Goal: Task Accomplishment & Management: Manage account settings

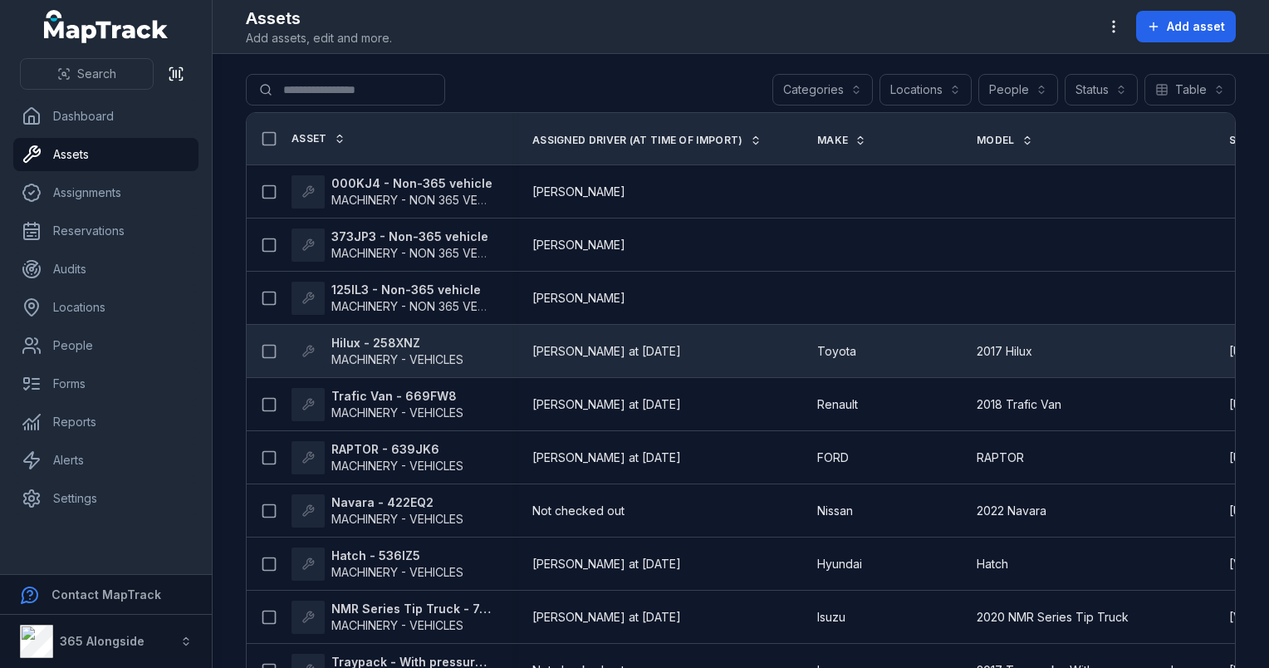
click at [427, 341] on strong "Hilux - 258XNZ" at bounding box center [397, 343] width 132 height 17
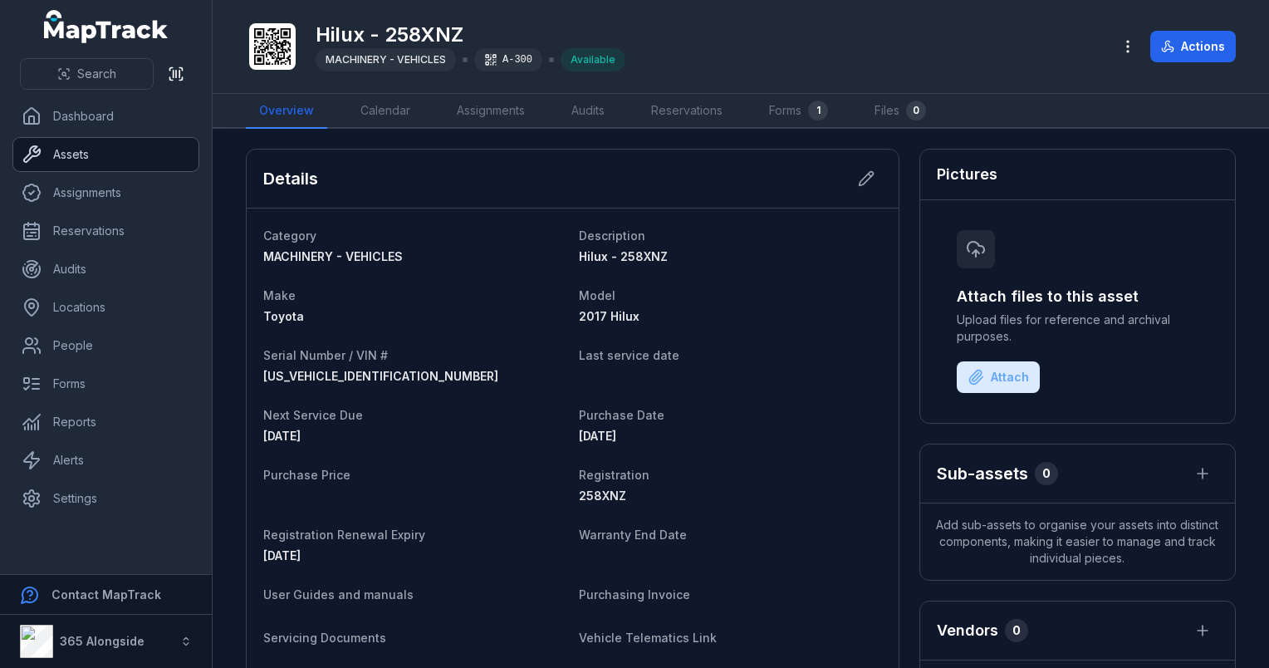
click at [100, 164] on link "Assets" at bounding box center [105, 154] width 185 height 33
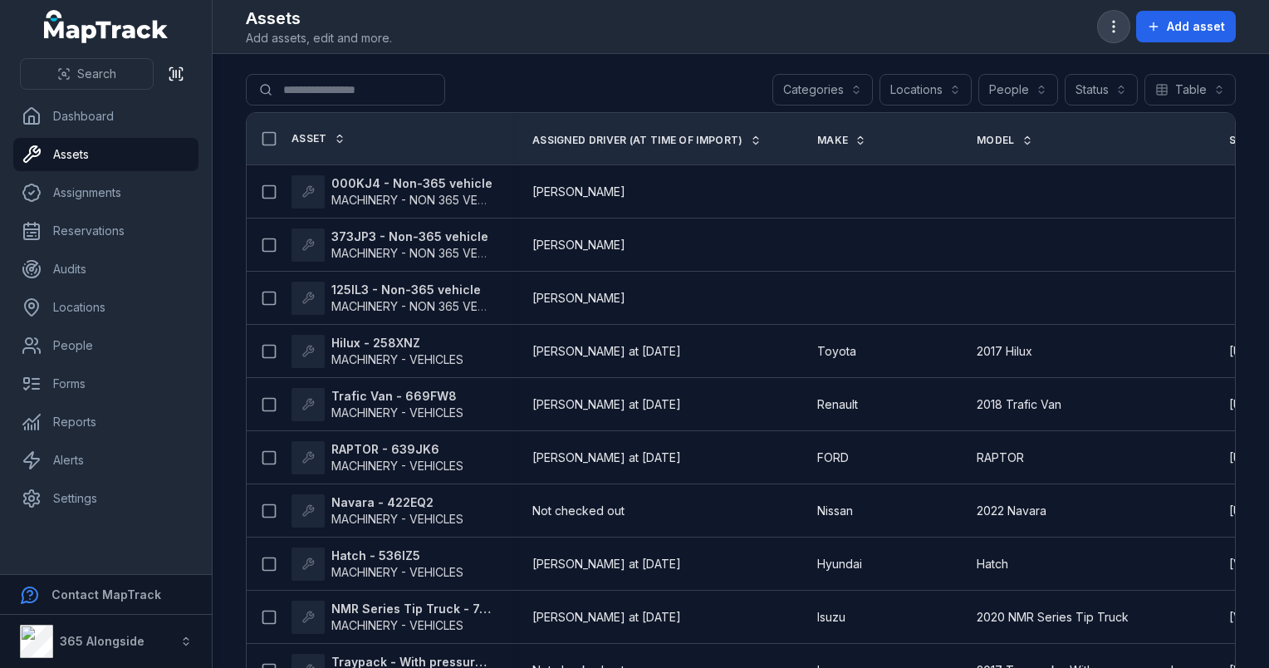
click at [1114, 27] on circle "button" at bounding box center [1114, 27] width 2 height 2
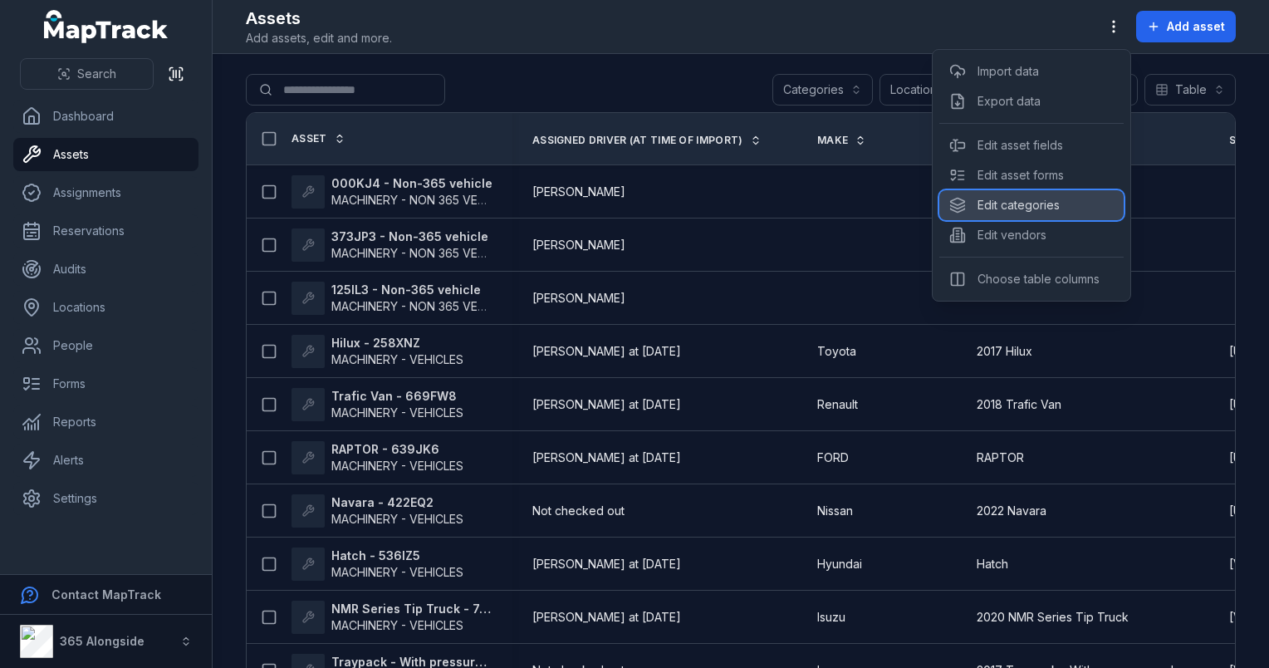
click at [1022, 202] on div "Edit categories" at bounding box center [1031, 205] width 184 height 30
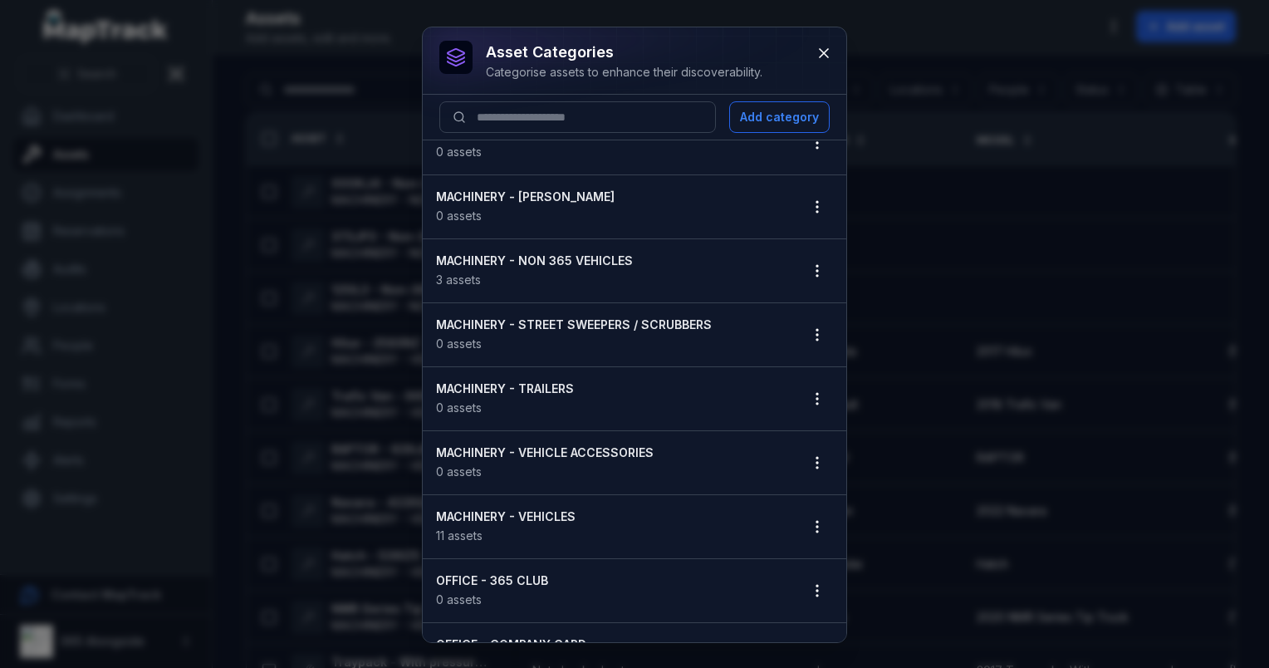
scroll to position [249, 0]
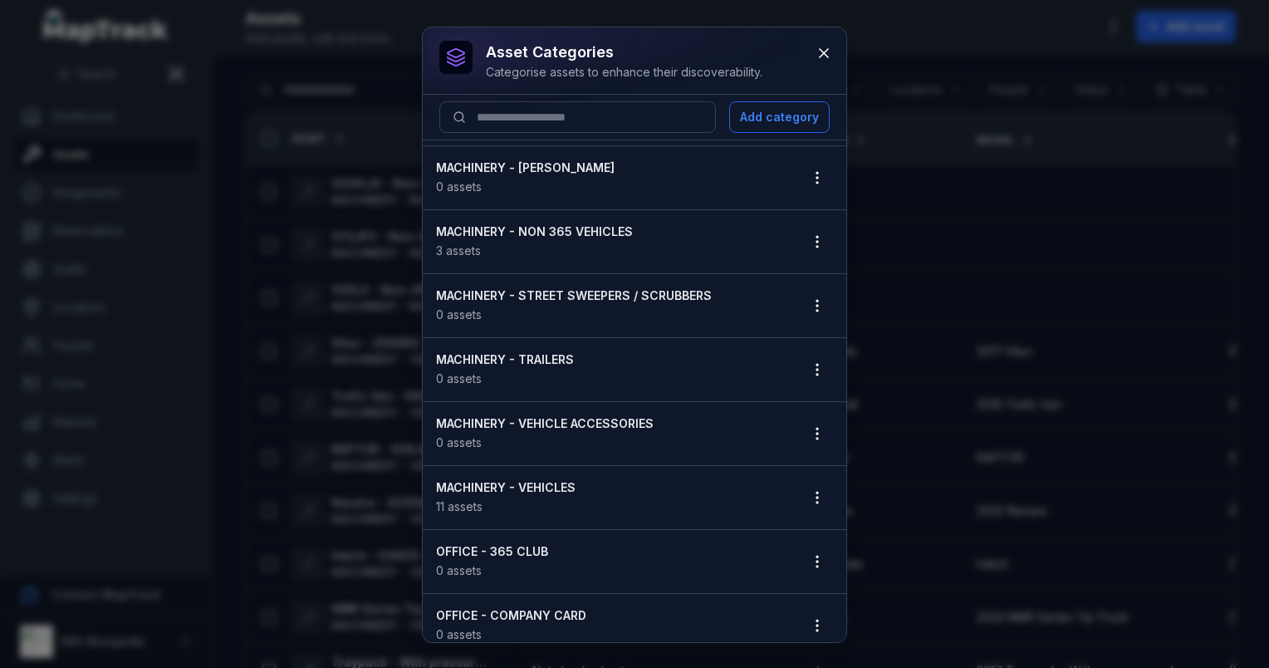
click at [535, 232] on strong "MACHINERY - NON 365 VEHICLES" at bounding box center [610, 231] width 349 height 17
click at [809, 233] on icon "button" at bounding box center [817, 241] width 17 height 17
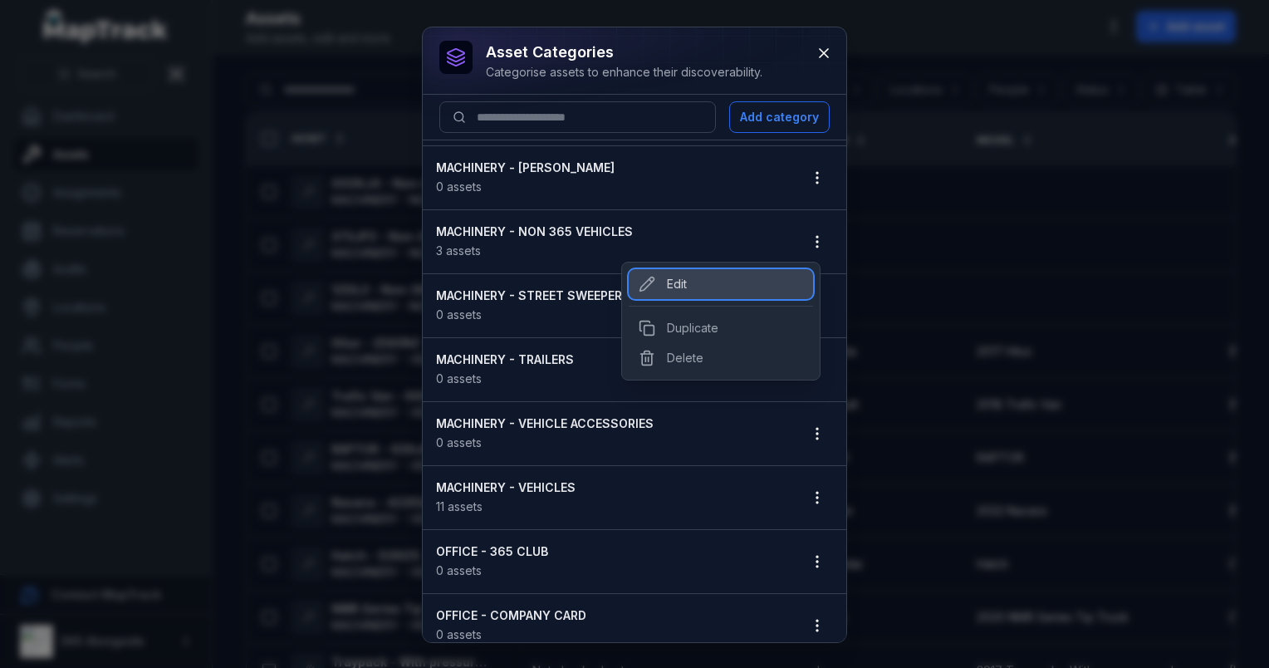
click at [674, 286] on div "Edit" at bounding box center [721, 284] width 184 height 30
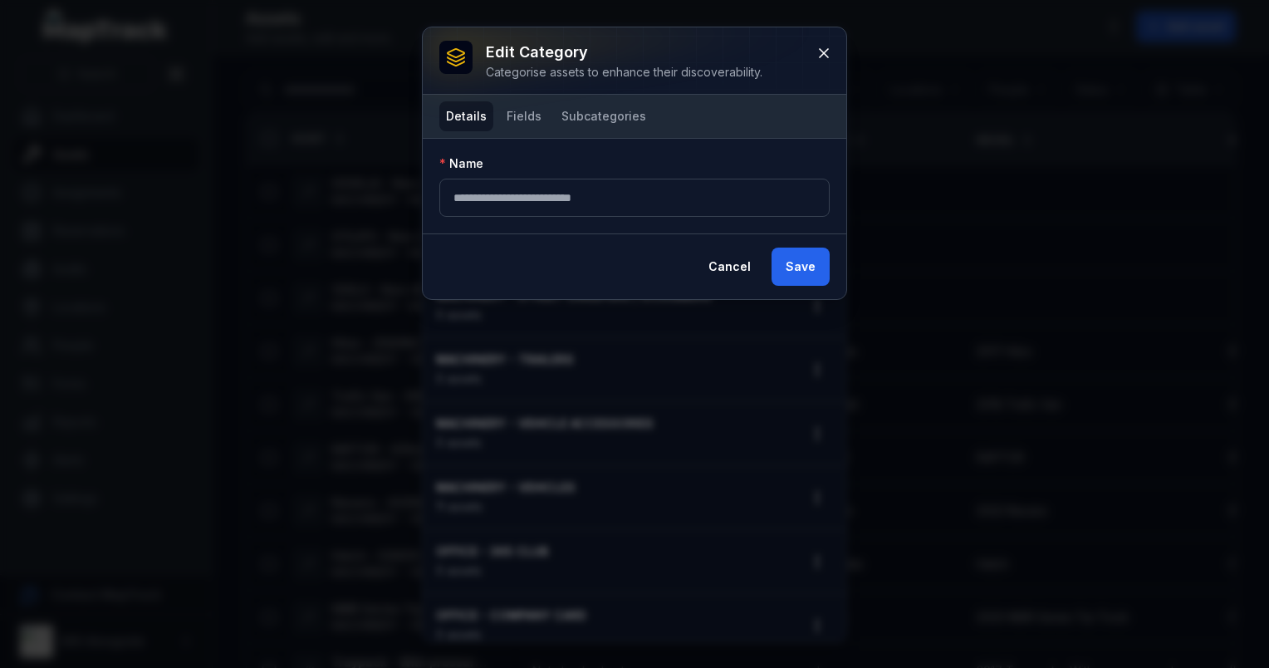
click at [546, 125] on nav "Details Fields Subcategories" at bounding box center [545, 116] width 213 height 30
click at [533, 121] on button "Fields" at bounding box center [524, 116] width 48 height 30
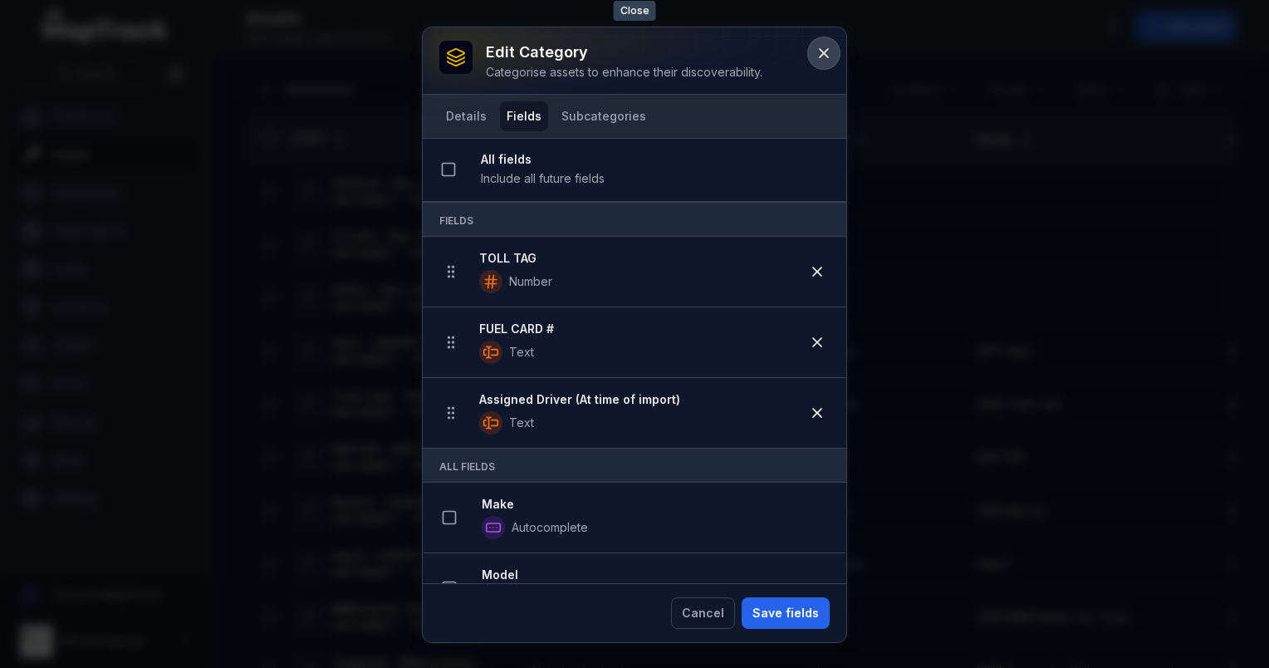
click at [822, 46] on icon at bounding box center [823, 53] width 17 height 17
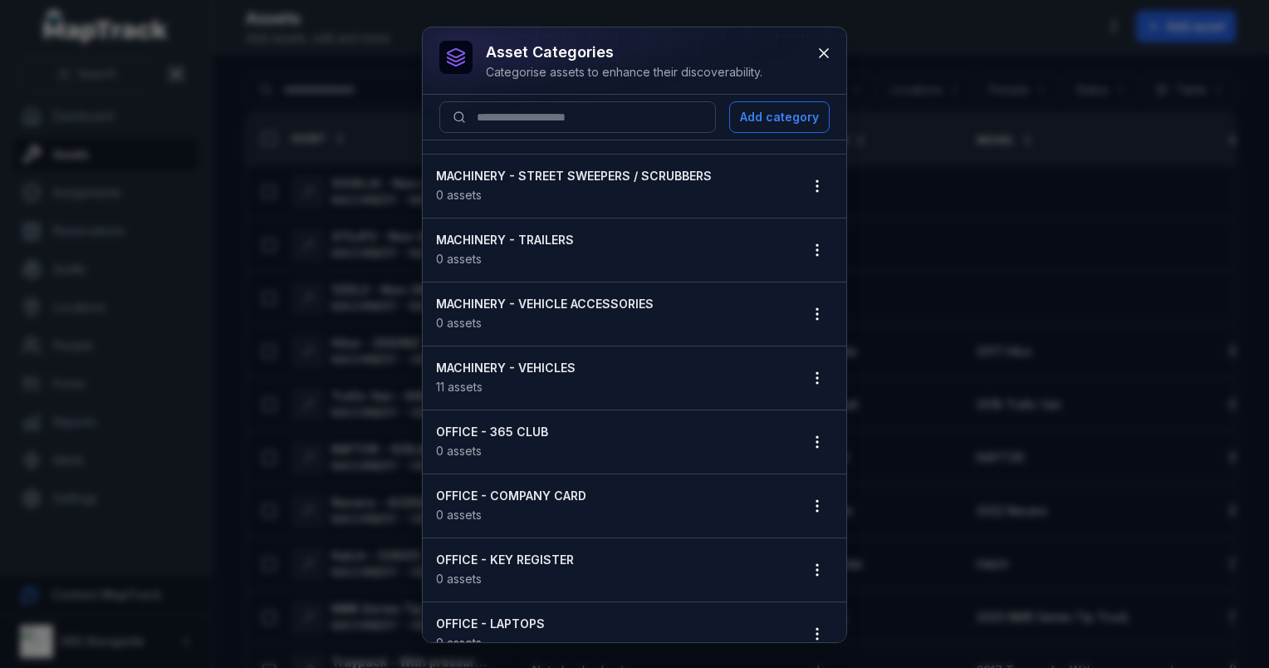
scroll to position [415, 0]
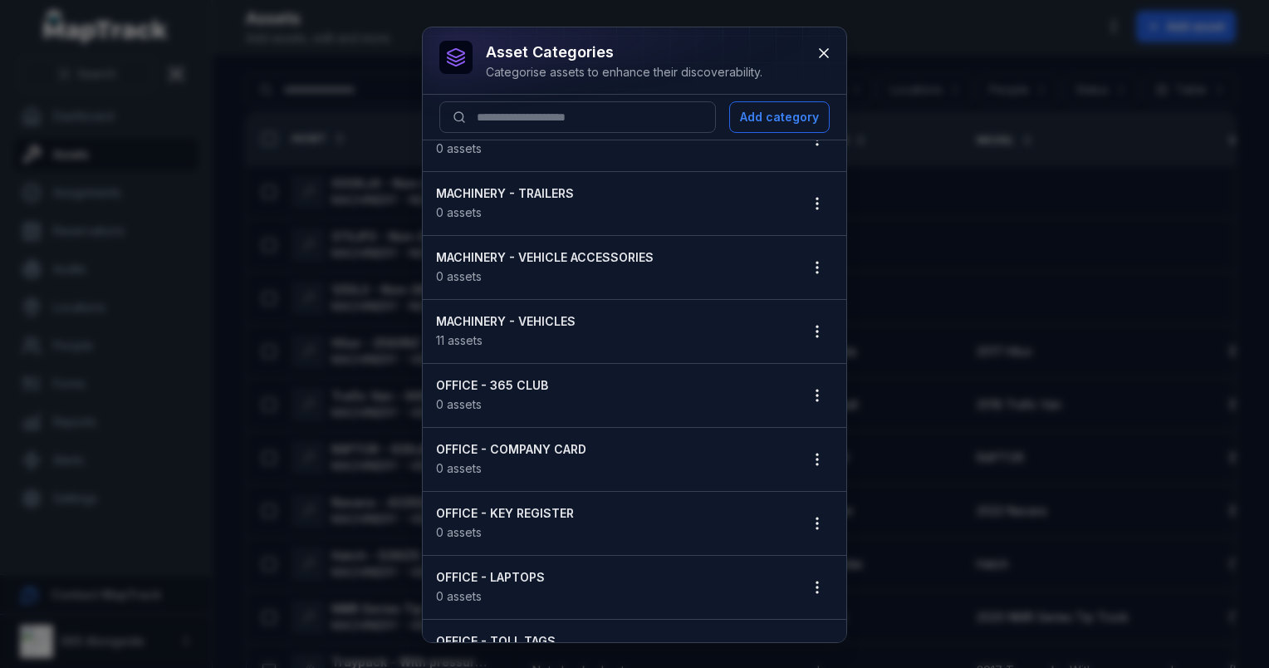
click at [526, 322] on strong "MACHINERY - VEHICLES" at bounding box center [610, 321] width 349 height 17
click at [809, 330] on icon "button" at bounding box center [817, 331] width 17 height 17
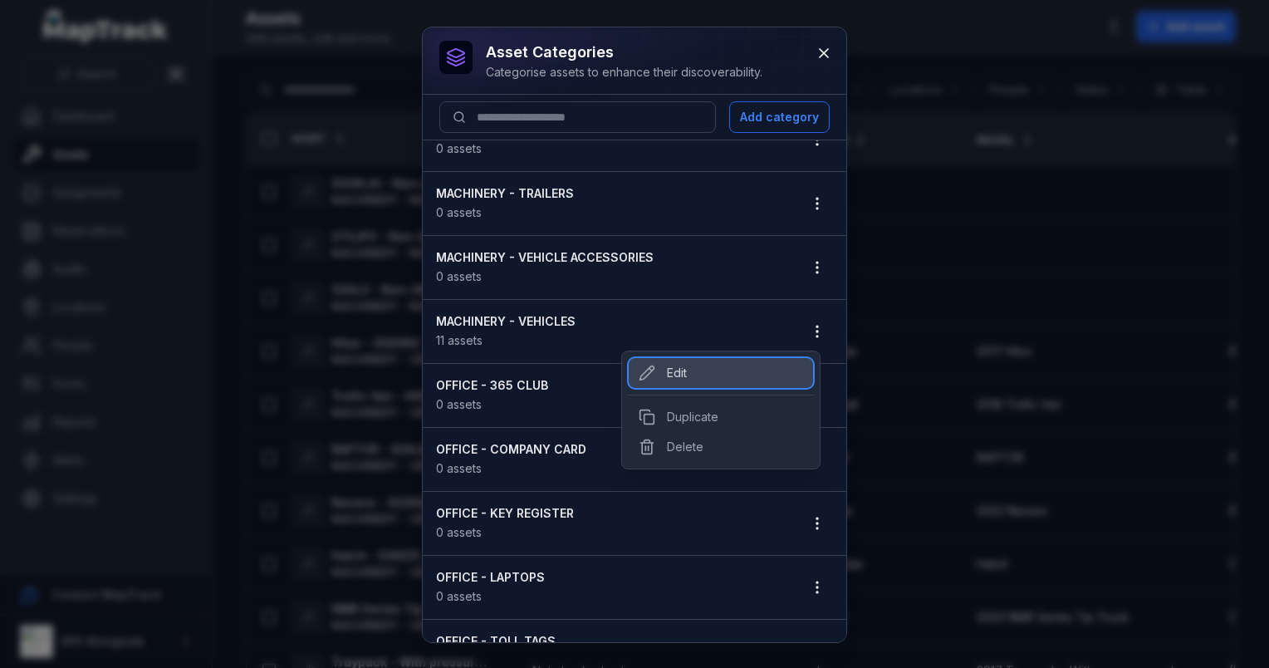
click at [714, 378] on div "Edit" at bounding box center [721, 373] width 184 height 30
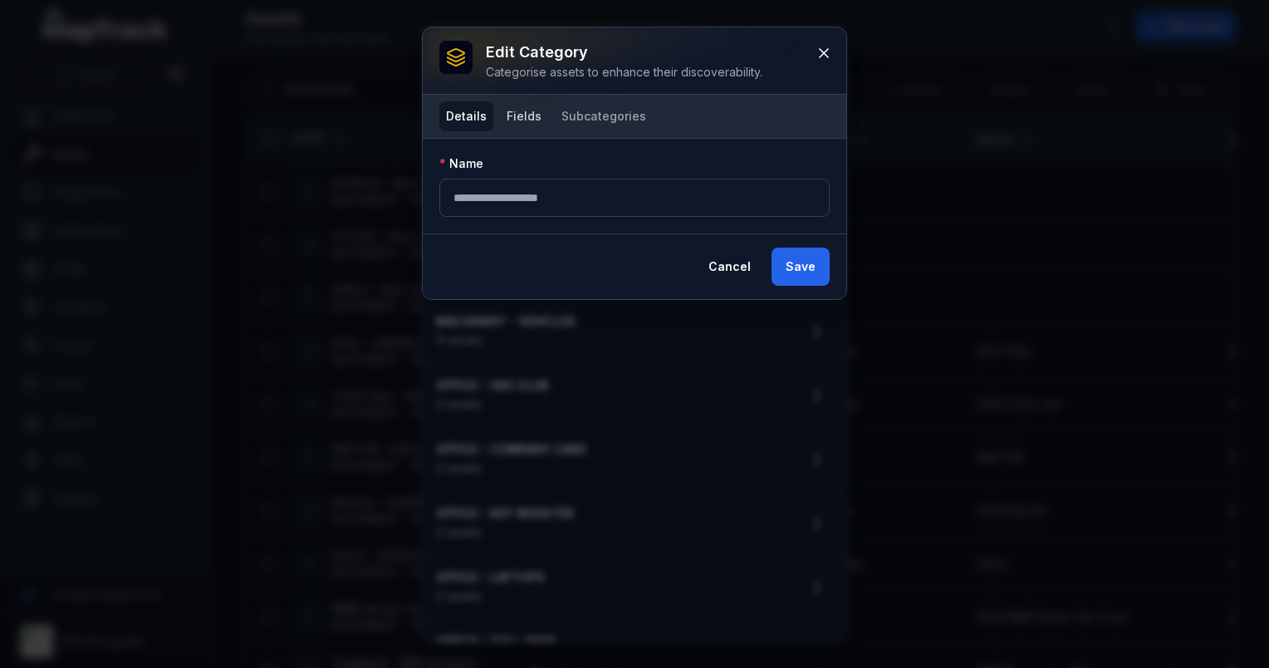
click at [524, 120] on button "Fields" at bounding box center [524, 116] width 48 height 30
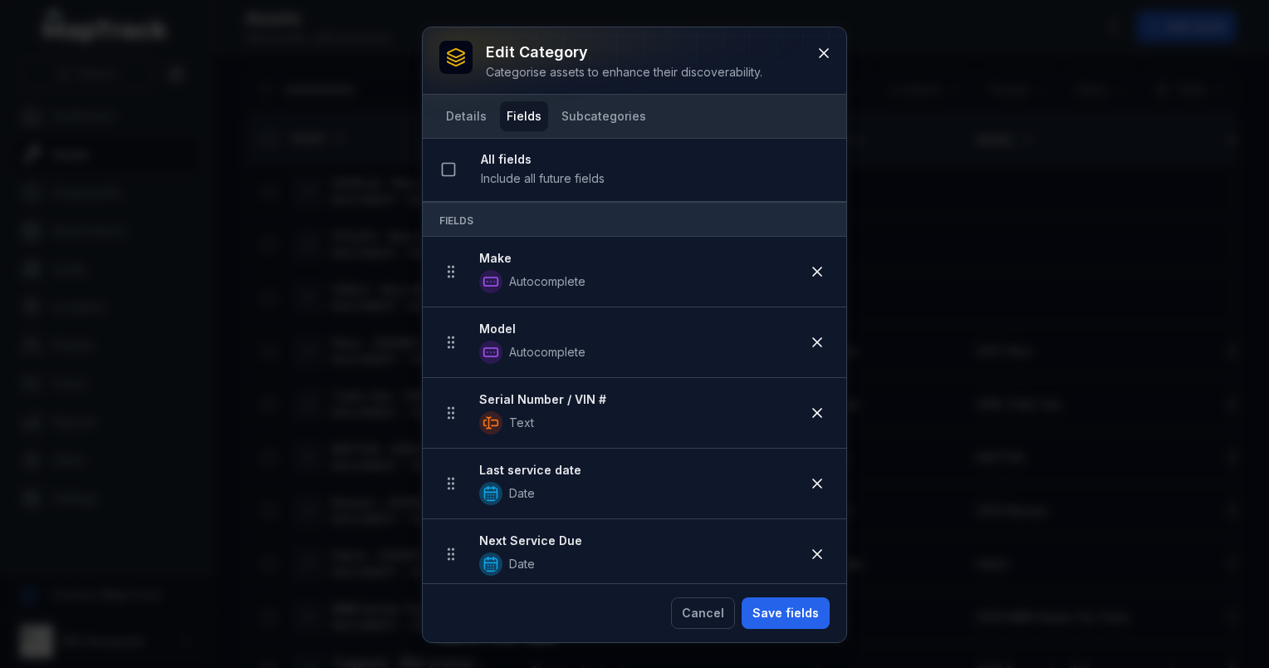
scroll to position [83, 0]
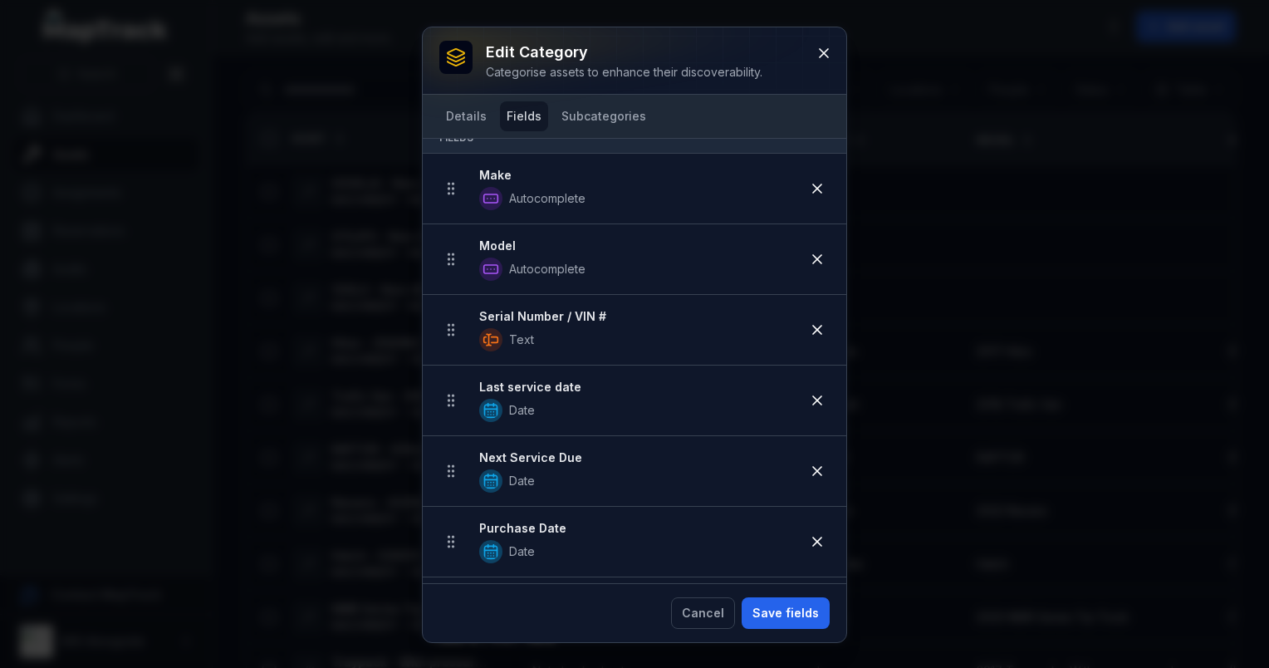
click at [538, 112] on button "Fields" at bounding box center [524, 116] width 48 height 30
click at [465, 103] on button "Details" at bounding box center [466, 116] width 54 height 30
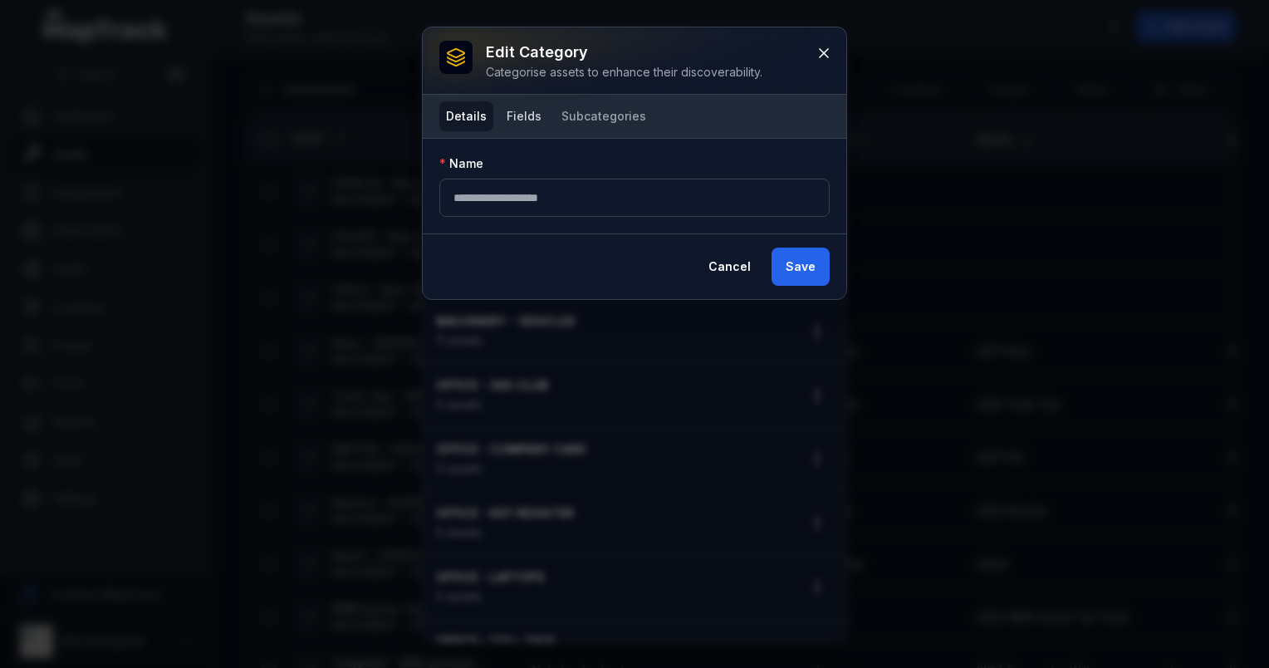
click at [526, 115] on button "Fields" at bounding box center [524, 116] width 48 height 30
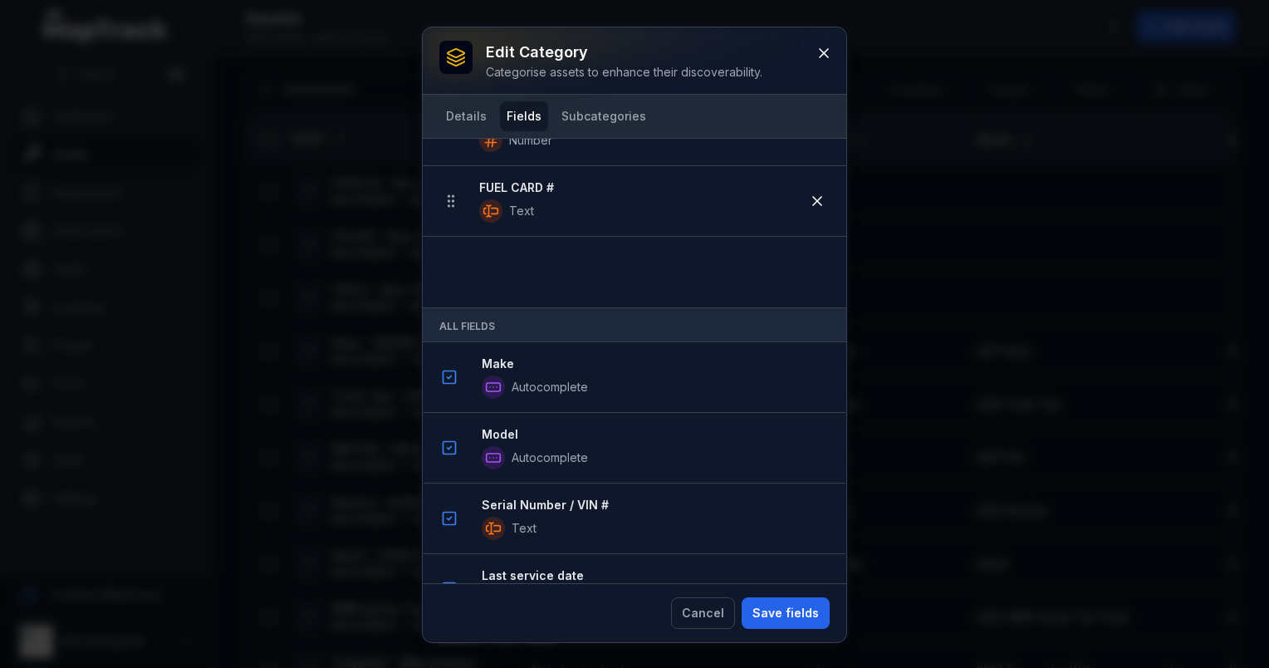
scroll to position [1249, 0]
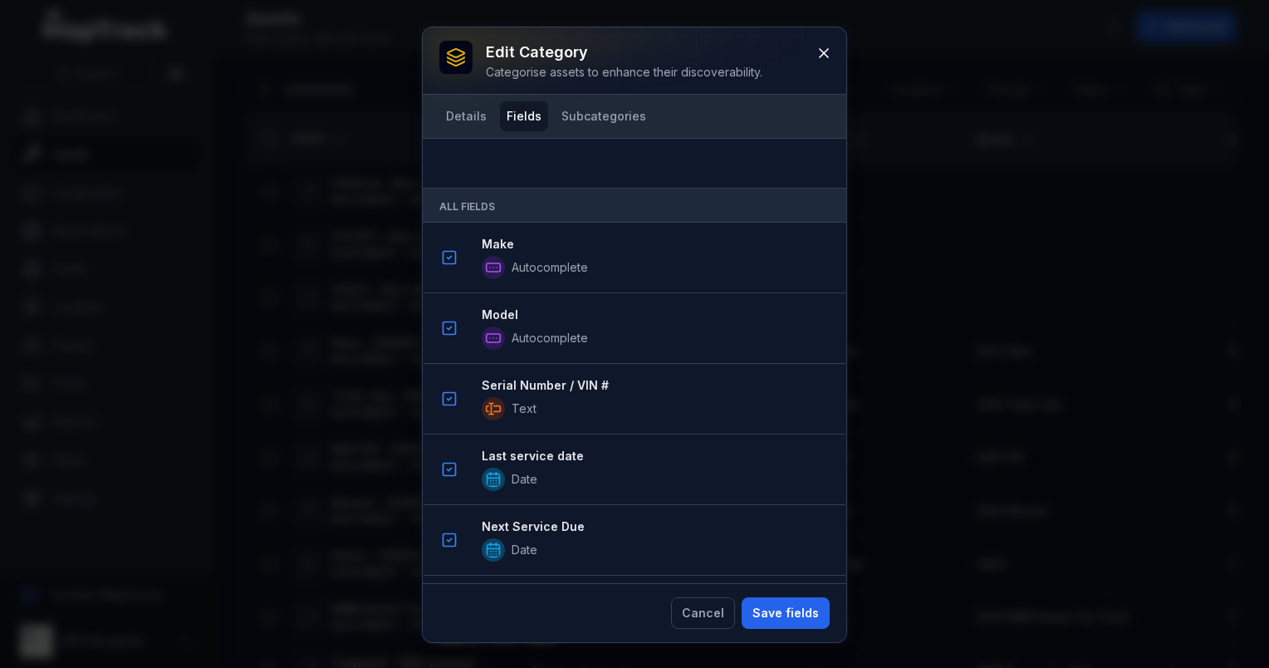
drag, startPoint x: 452, startPoint y: 233, endPoint x: 461, endPoint y: 288, distance: 55.6
click at [461, 288] on div "All fields Include all future fields Fields Make Autocomplete Model Autocomplet…" at bounding box center [634, 361] width 423 height 444
drag, startPoint x: 448, startPoint y: 371, endPoint x: 469, endPoint y: 332, distance: 44.2
click at [469, 332] on div "All fields Include all future fields Fields Make Autocomplete Model Autocomplet…" at bounding box center [634, 361] width 423 height 444
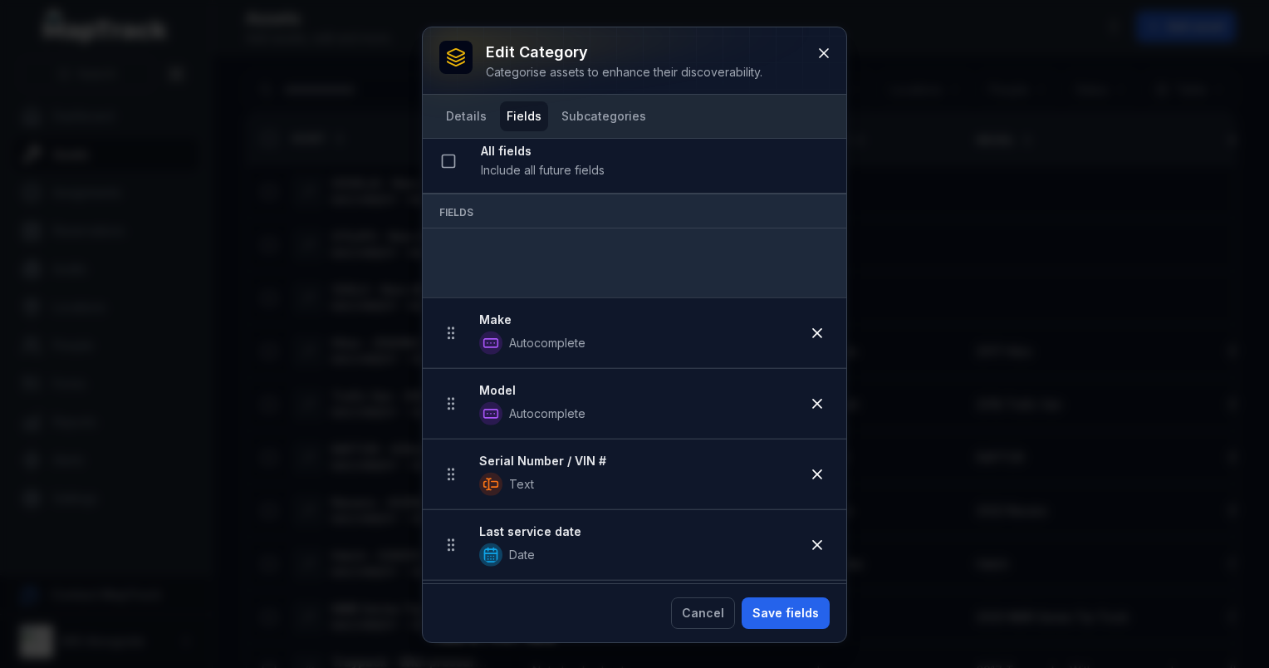
scroll to position [5, 0]
drag, startPoint x: 451, startPoint y: 560, endPoint x: 468, endPoint y: 273, distance: 287.8
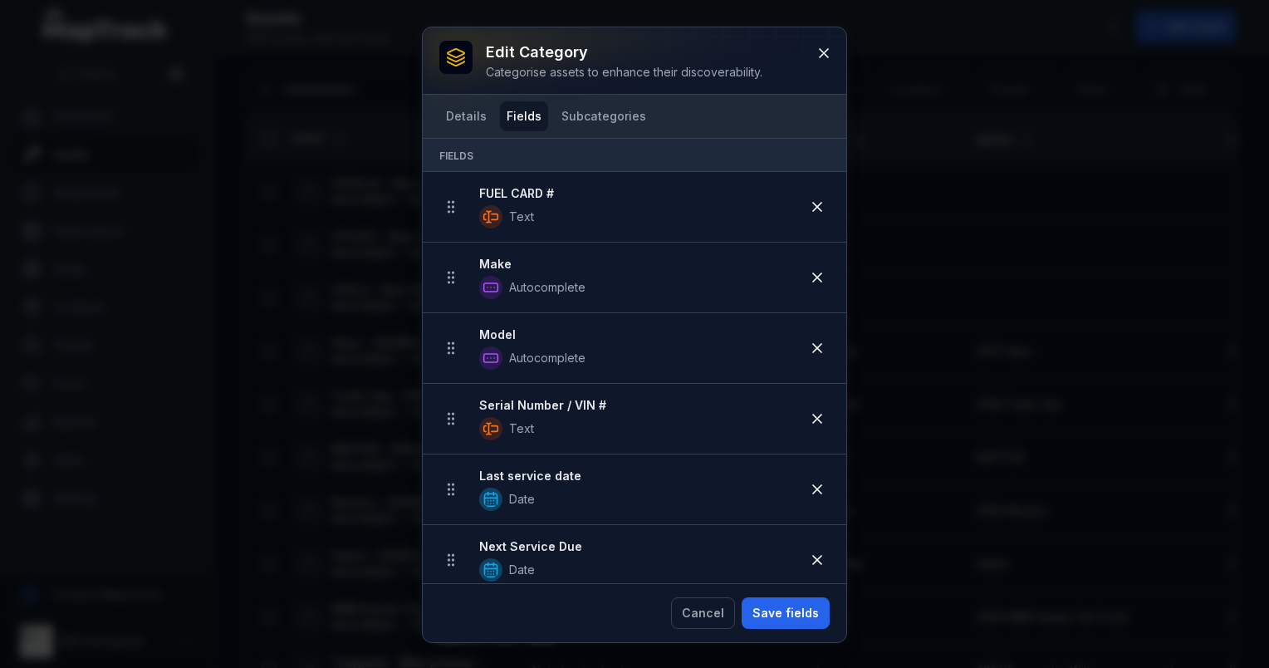
scroll to position [0, 0]
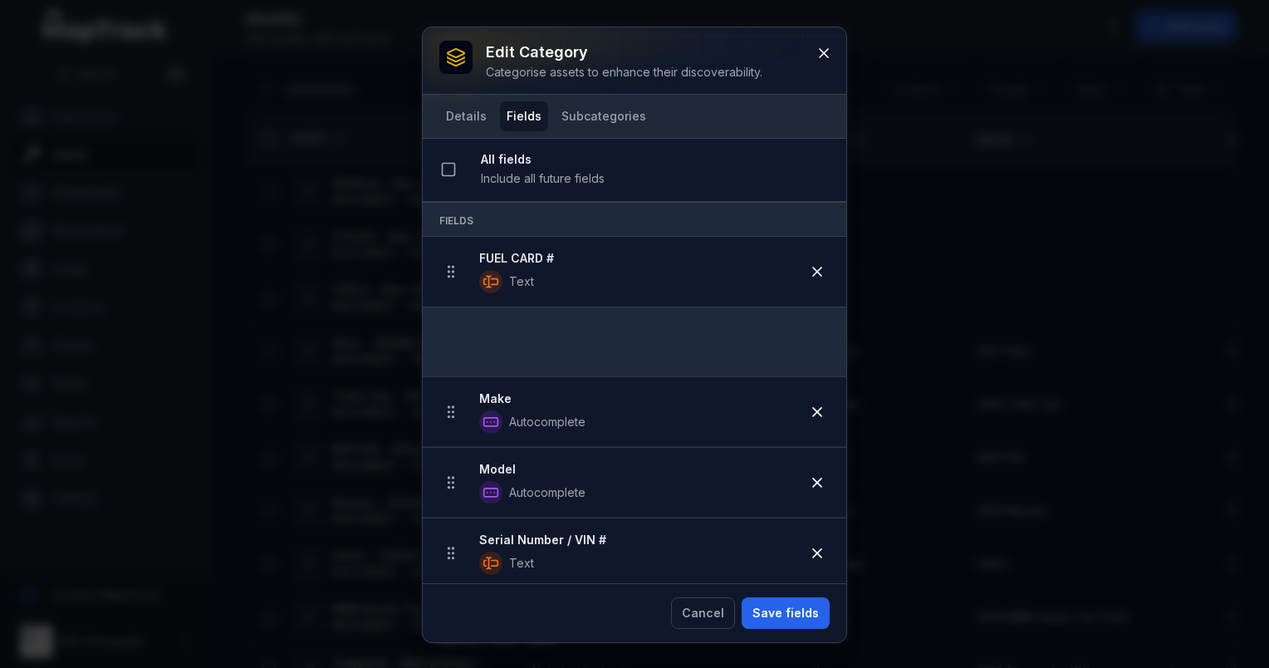
drag, startPoint x: 451, startPoint y: 395, endPoint x: 448, endPoint y: 330, distance: 64.8
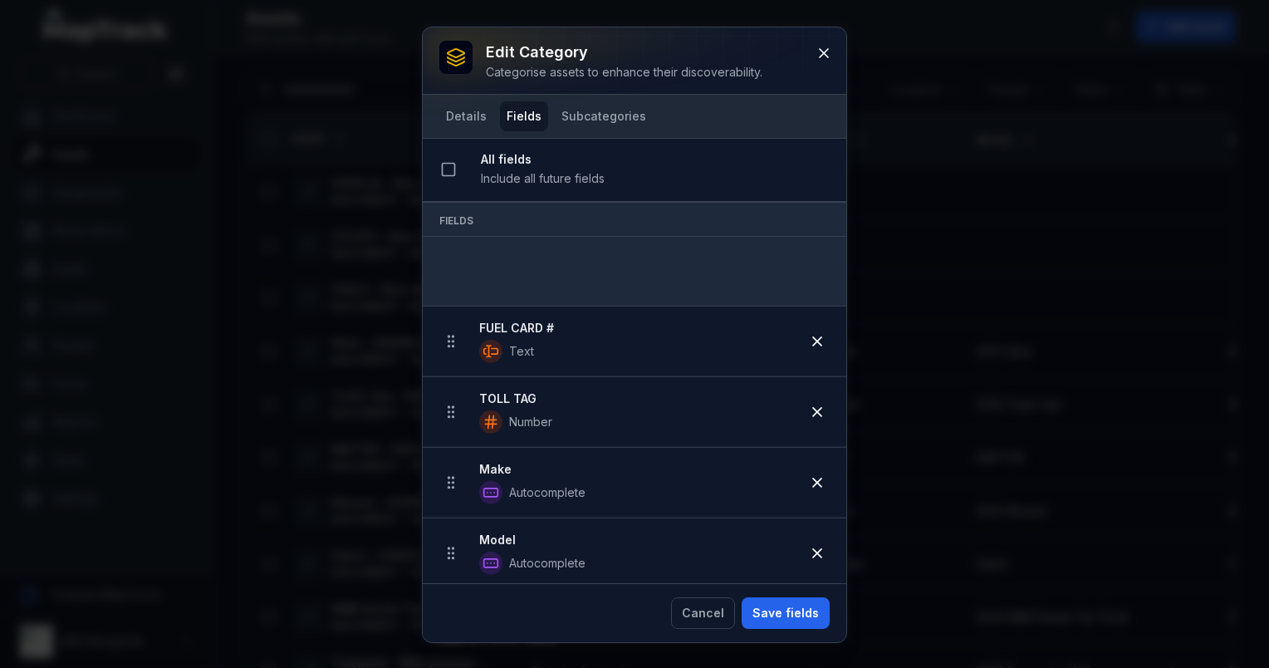
drag, startPoint x: 459, startPoint y: 402, endPoint x: 495, endPoint y: 267, distance: 139.2
drag, startPoint x: 454, startPoint y: 309, endPoint x: 482, endPoint y: 294, distance: 31.2
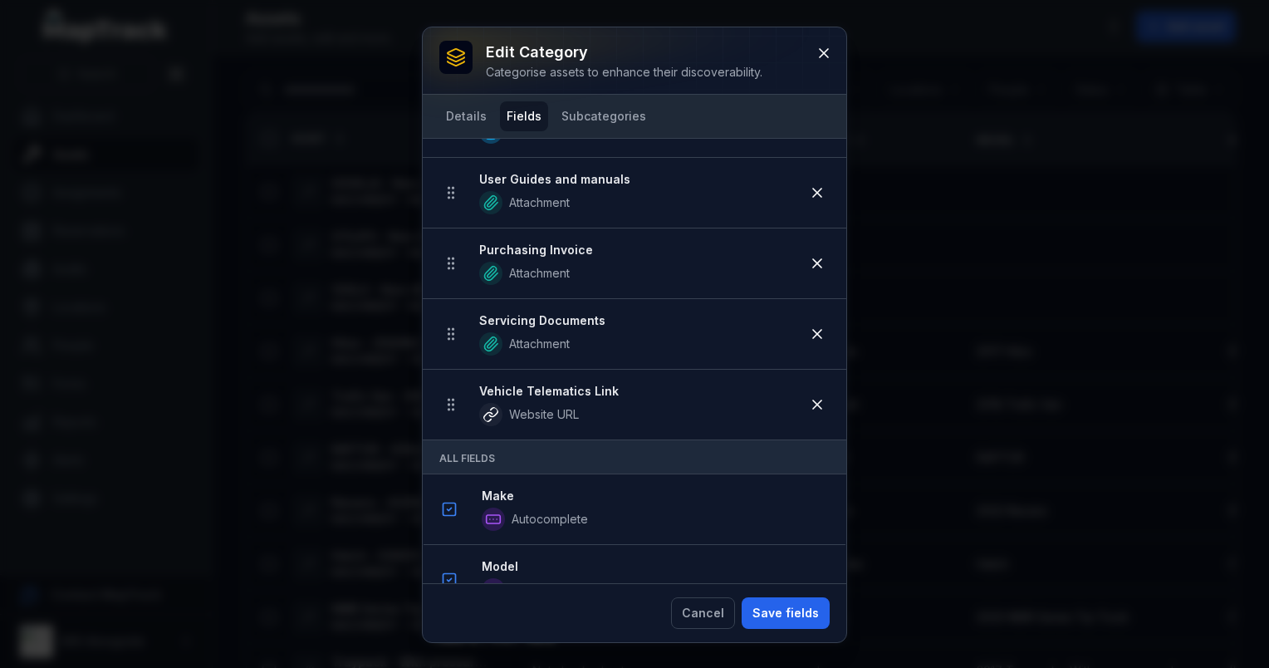
scroll to position [913, 0]
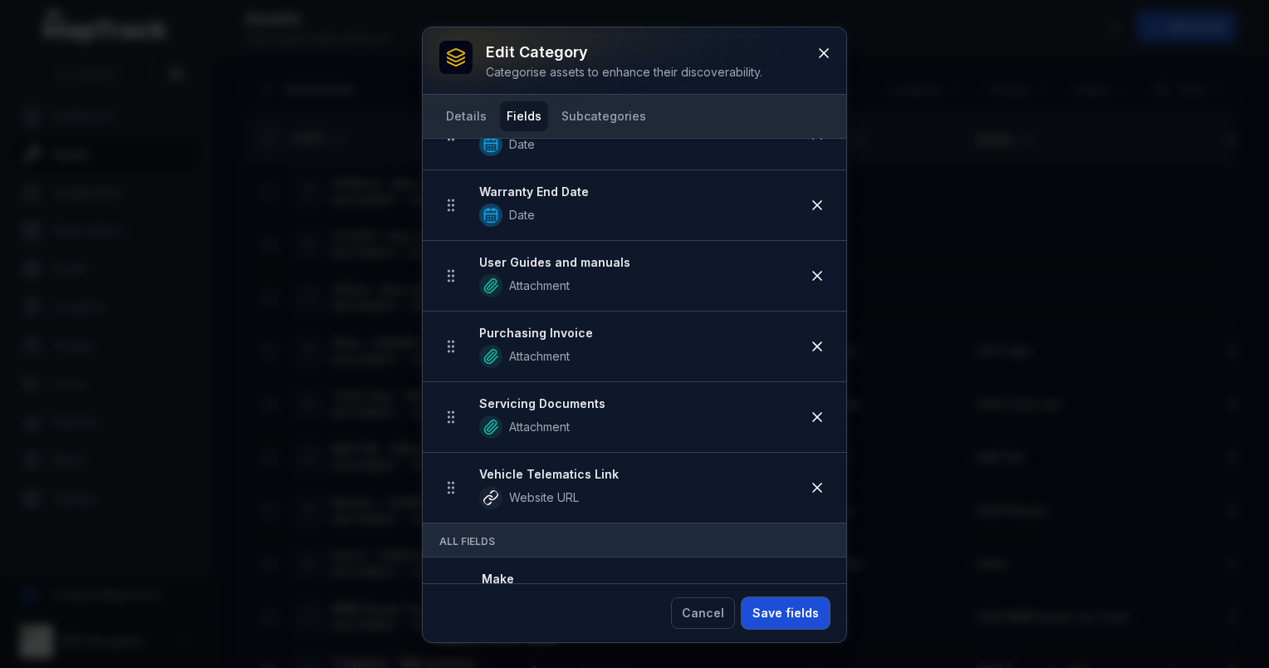
click at [820, 615] on button "Save fields" at bounding box center [785, 613] width 88 height 32
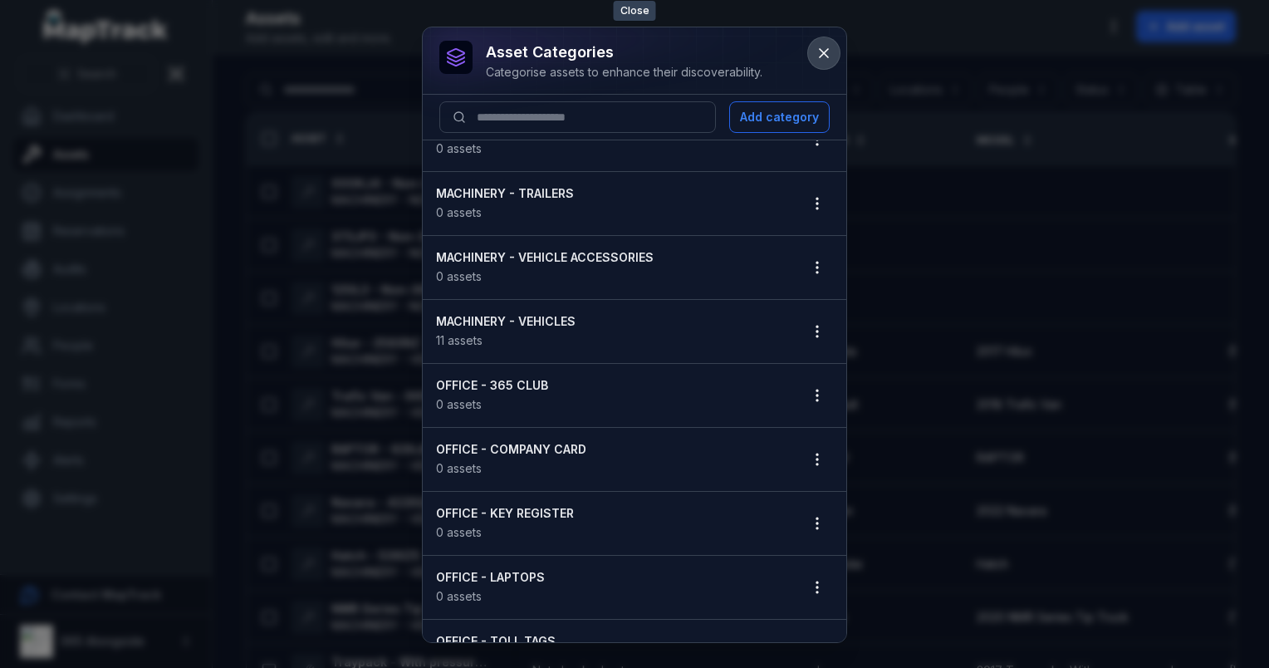
click at [820, 50] on icon at bounding box center [824, 53] width 8 height 8
